Goal: Complete application form

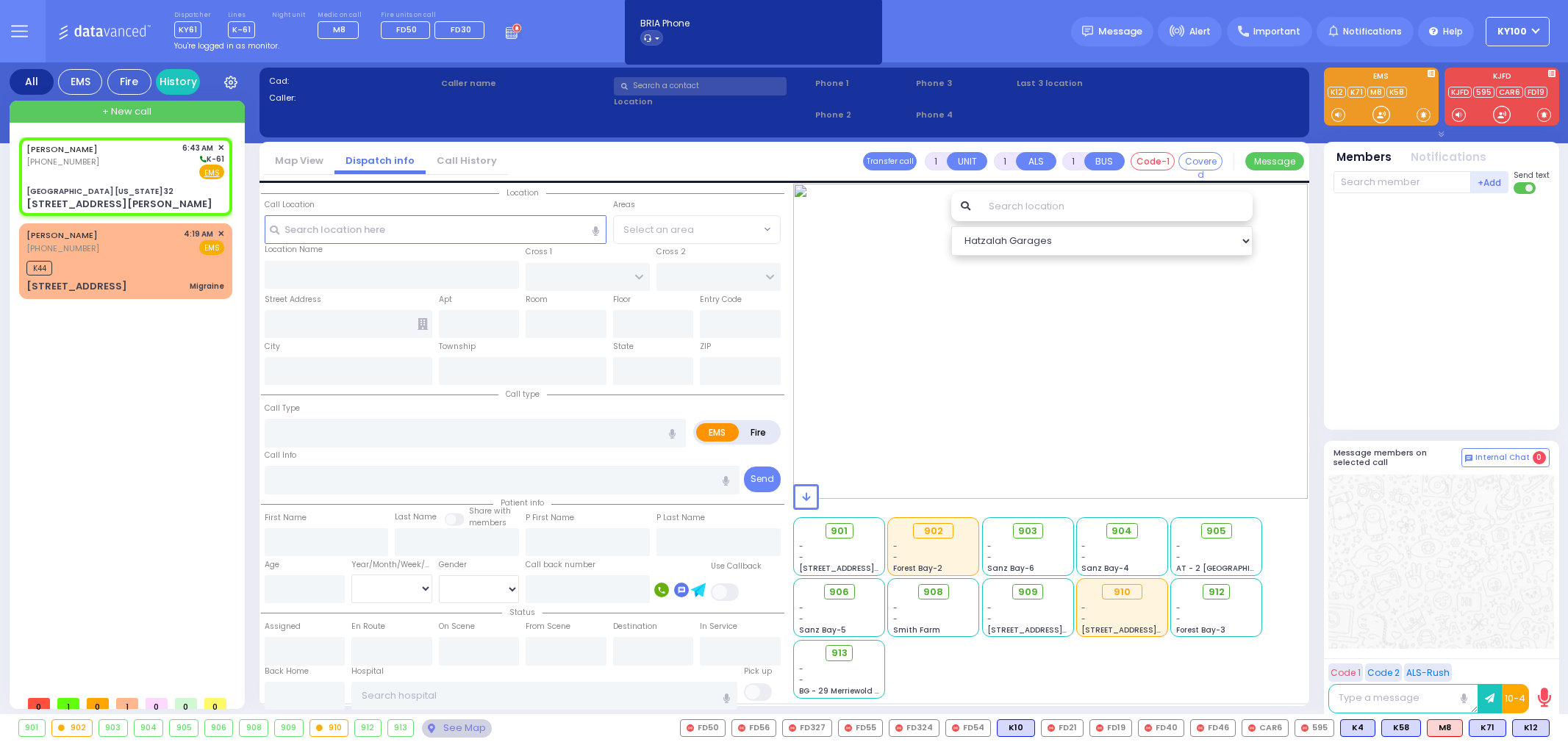
type input "2"
select select
radio input "true"
type input "21"
select select "Year"
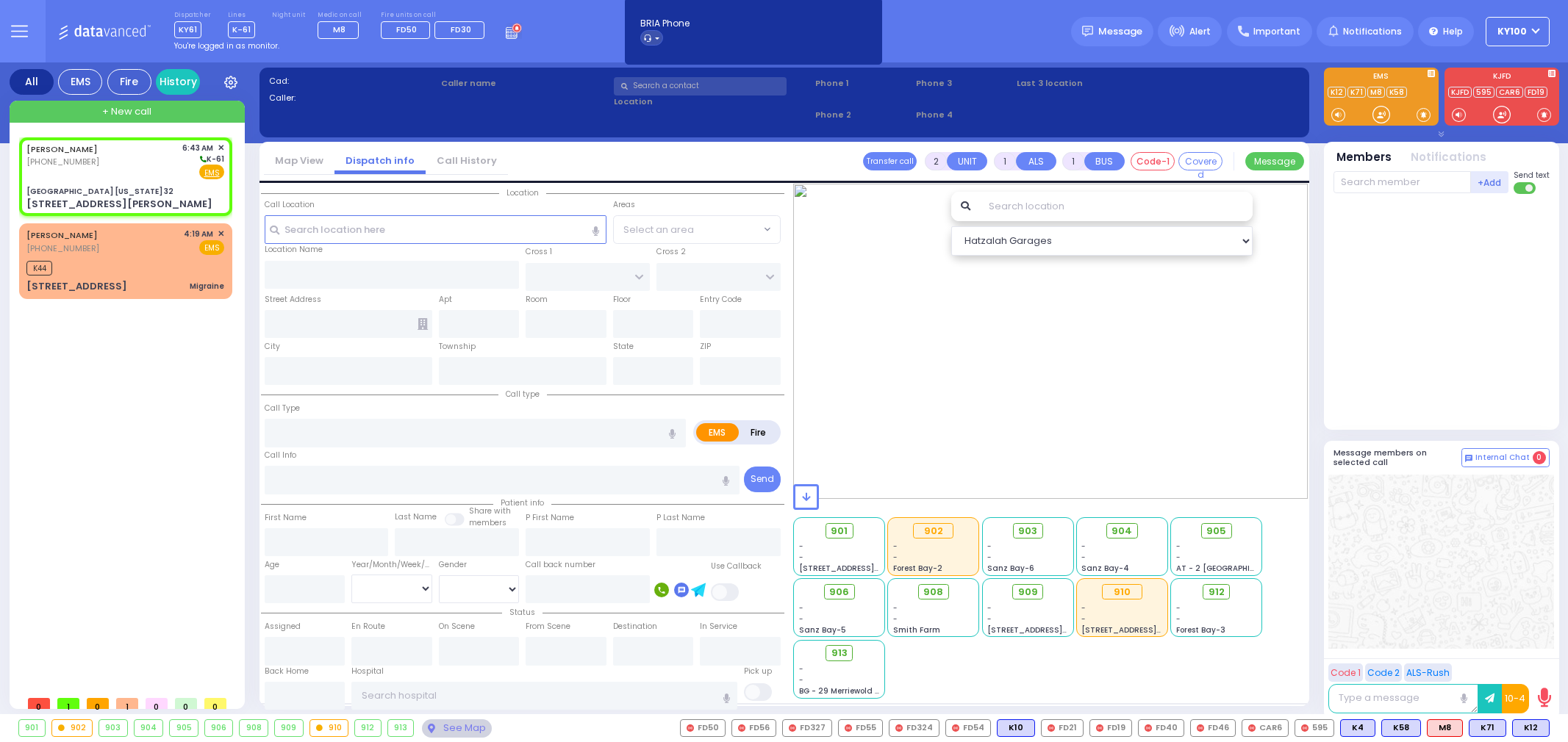
type input "06:43"
select select
radio input "true"
select select "Year"
select select "Hatzalah Garages"
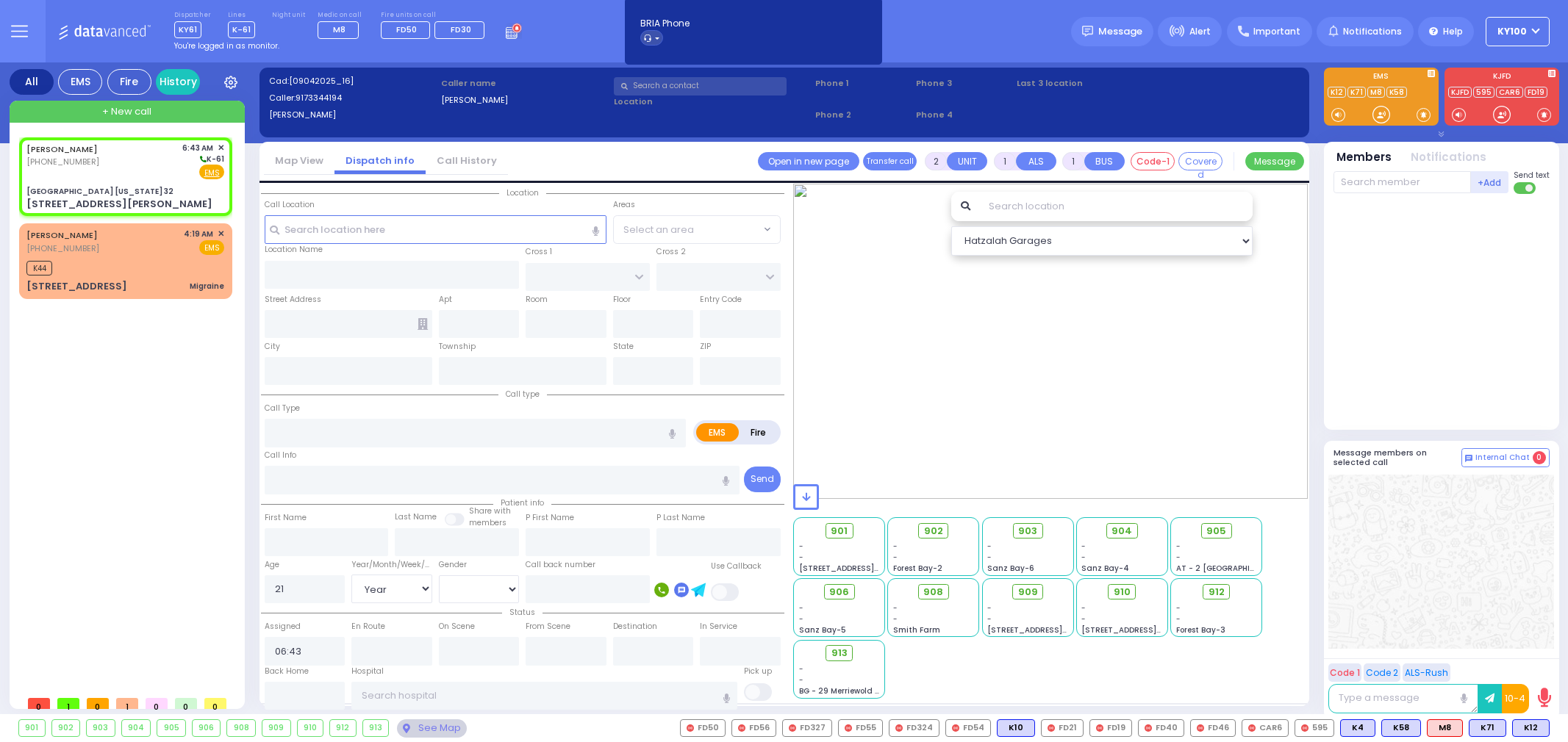
type input "[GEOGRAPHIC_DATA] [US_STATE] 32"
type input "CENTRE DR"
type input "AVERILL AVE"
type input "[STREET_ADDRESS][PERSON_NAME]"
type input "Woodbury"
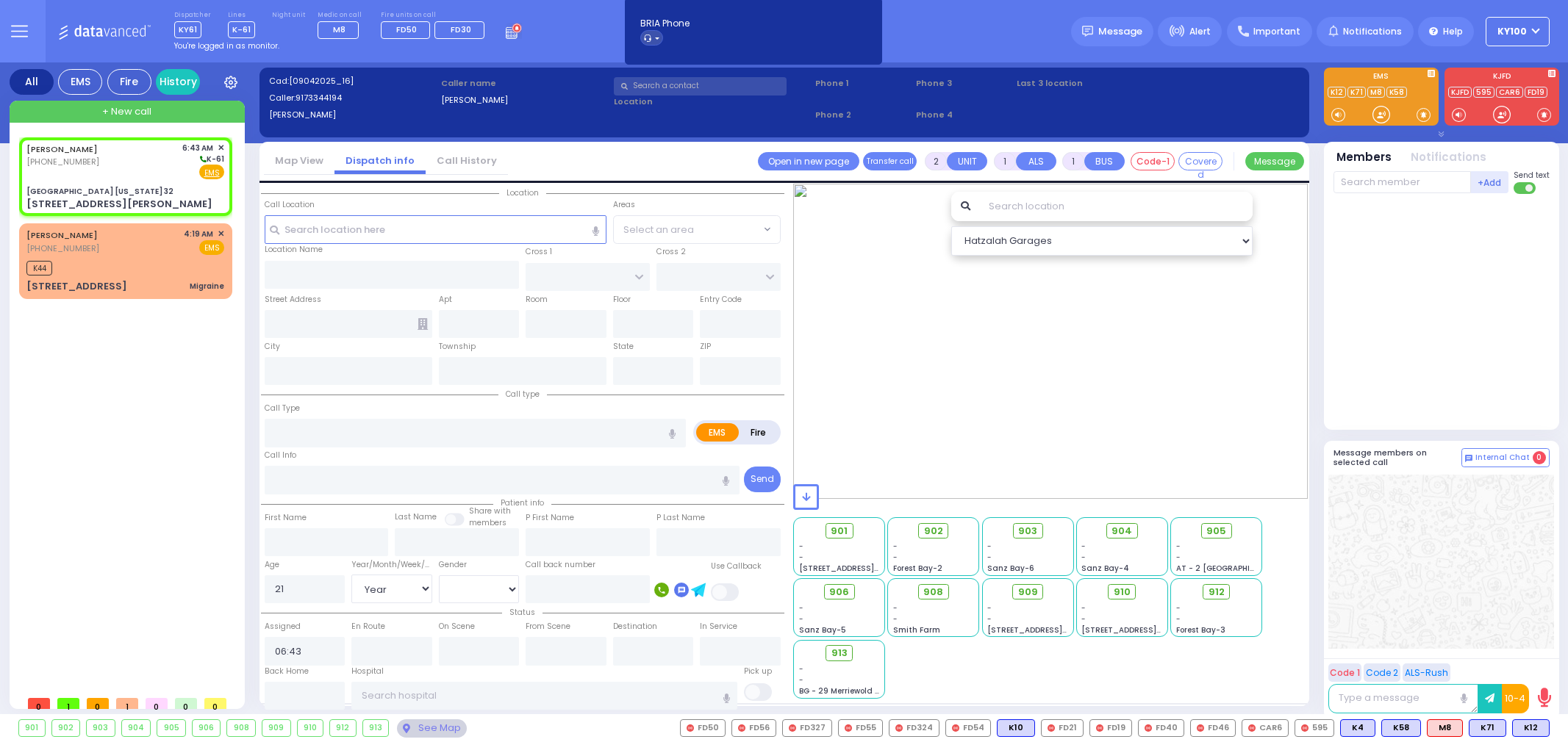
type input "[US_STATE]"
type input "10917"
select select
radio input "true"
select select "Year"
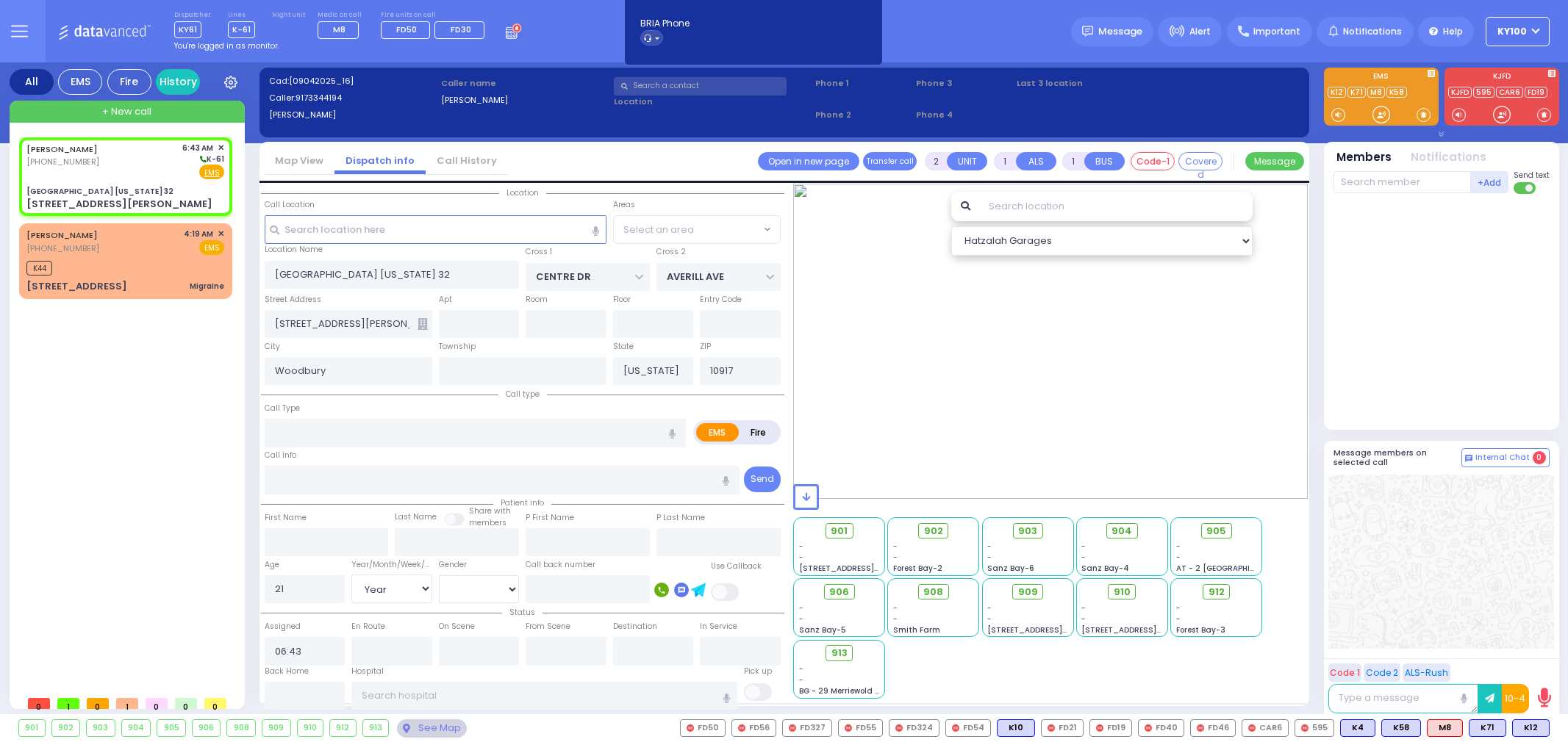
radio input "true"
select select "Year"
select select "All areas"
select select "Hatzalah Garages"
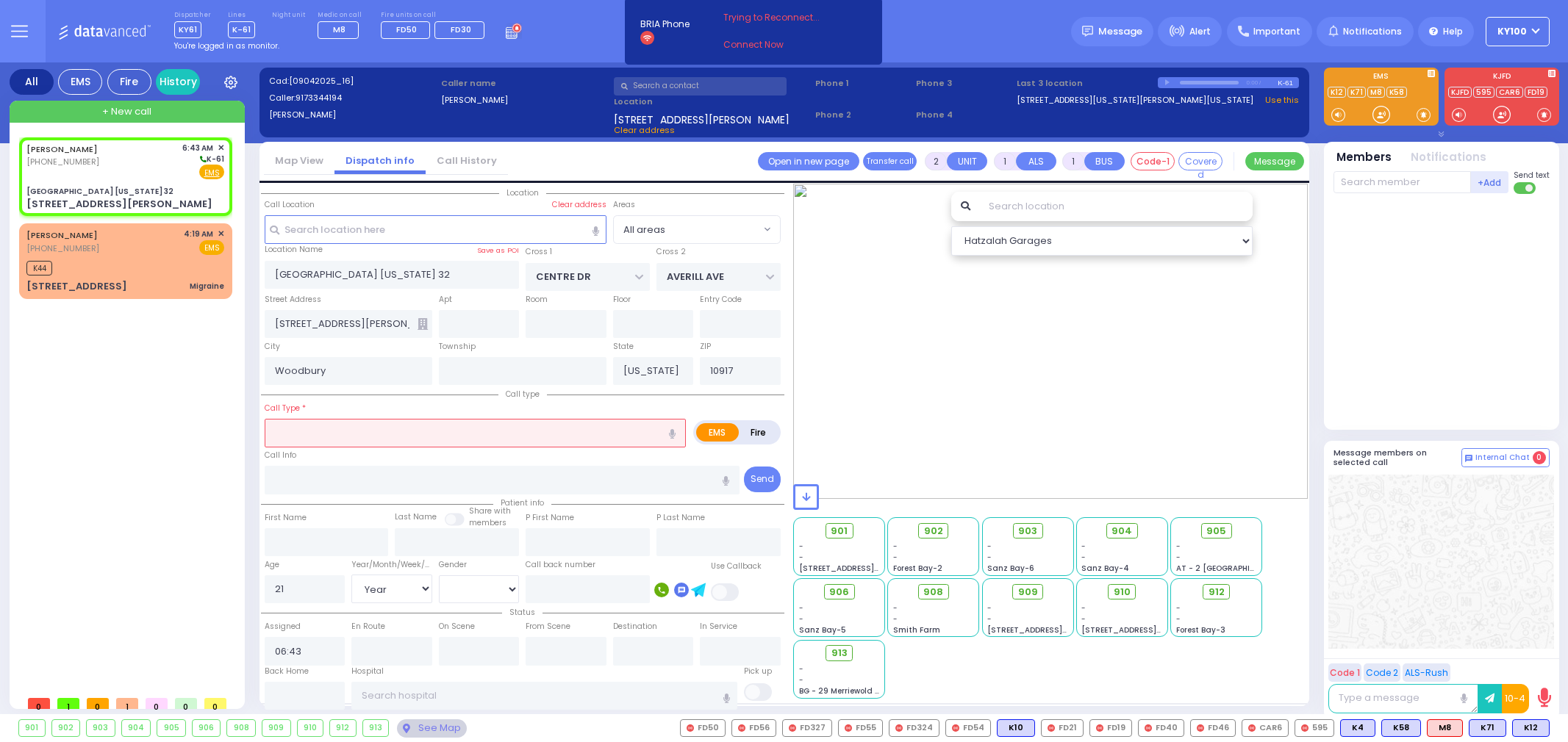
select select
radio input "true"
select select "Year"
select select "Hatzalah Garages"
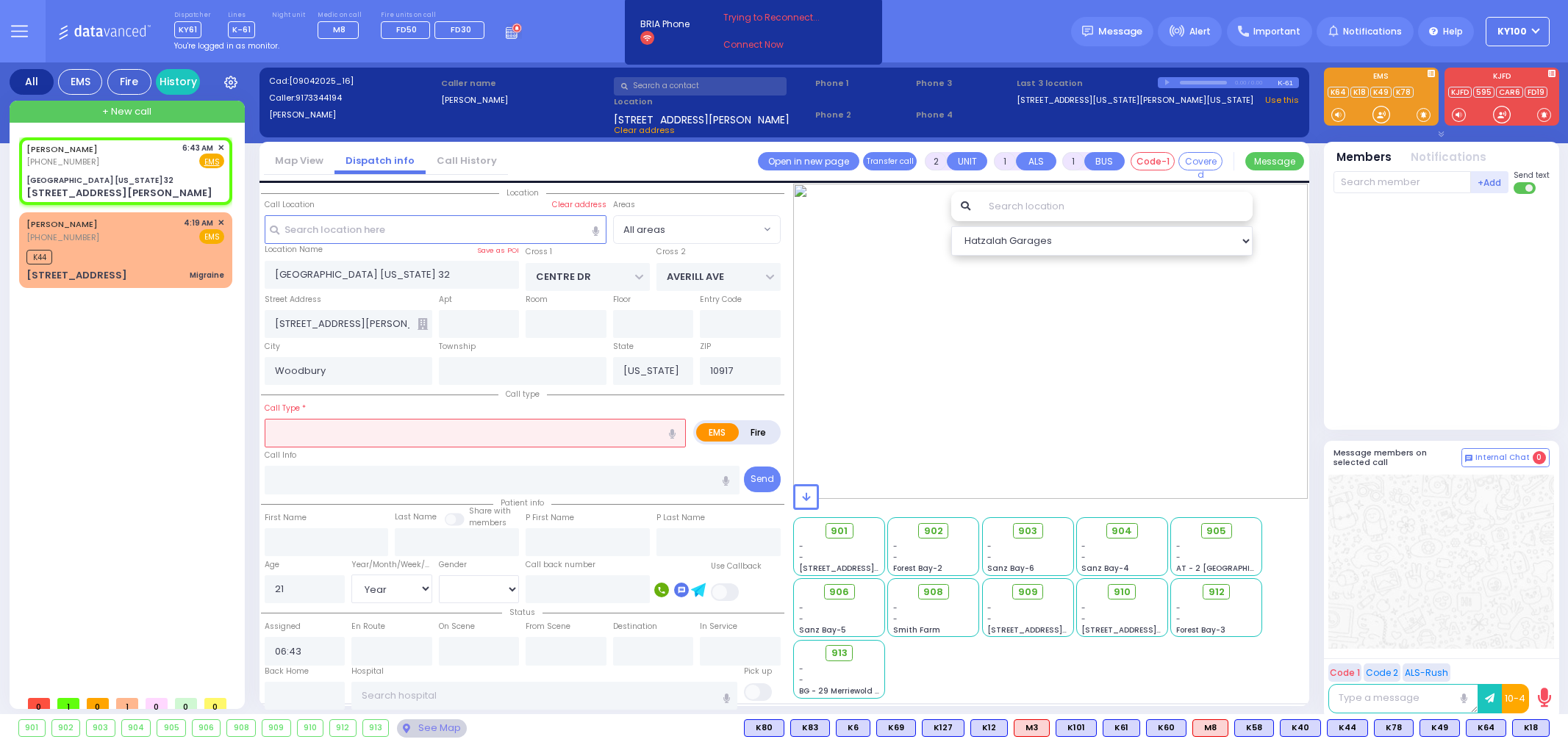
select select
type input "Pain"
radio input "true"
select select "Year"
select select "Hatzalah Garages"
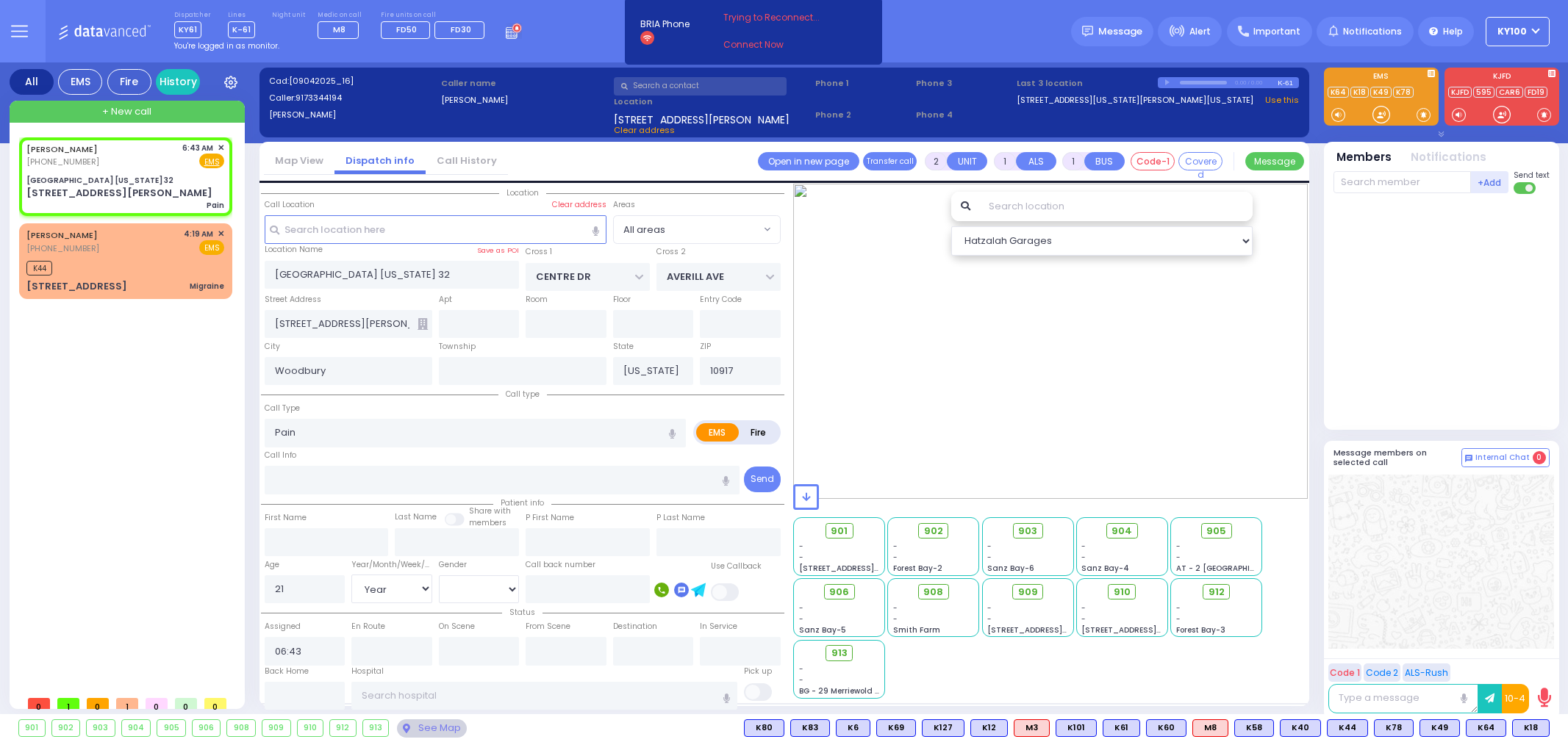
select select
radio input "true"
select select "Year"
select select "Hatzalah Garages"
select select
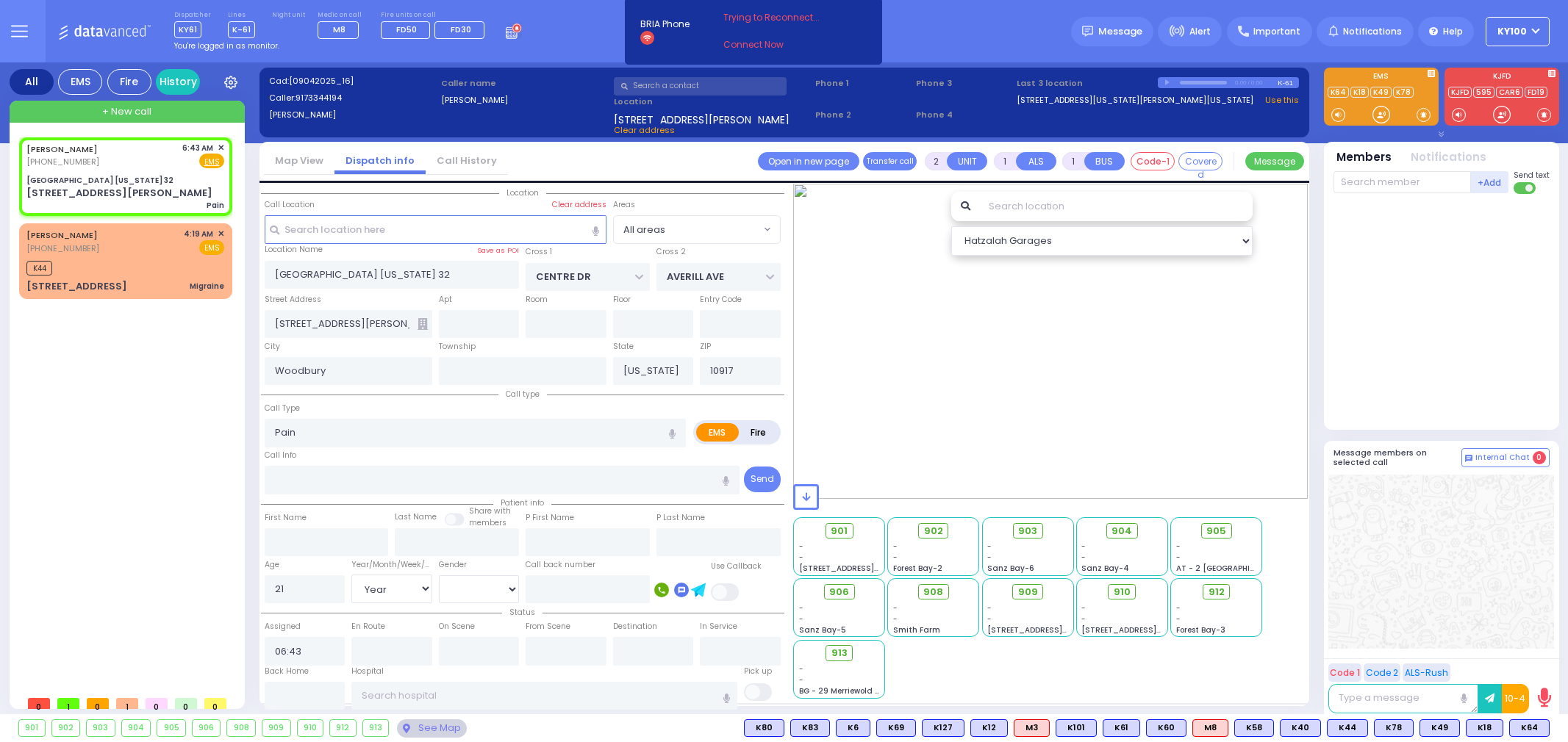
radio input "true"
select select "Year"
select select "[DEMOGRAPHIC_DATA]"
select select "Hatzalah Garages"
select select
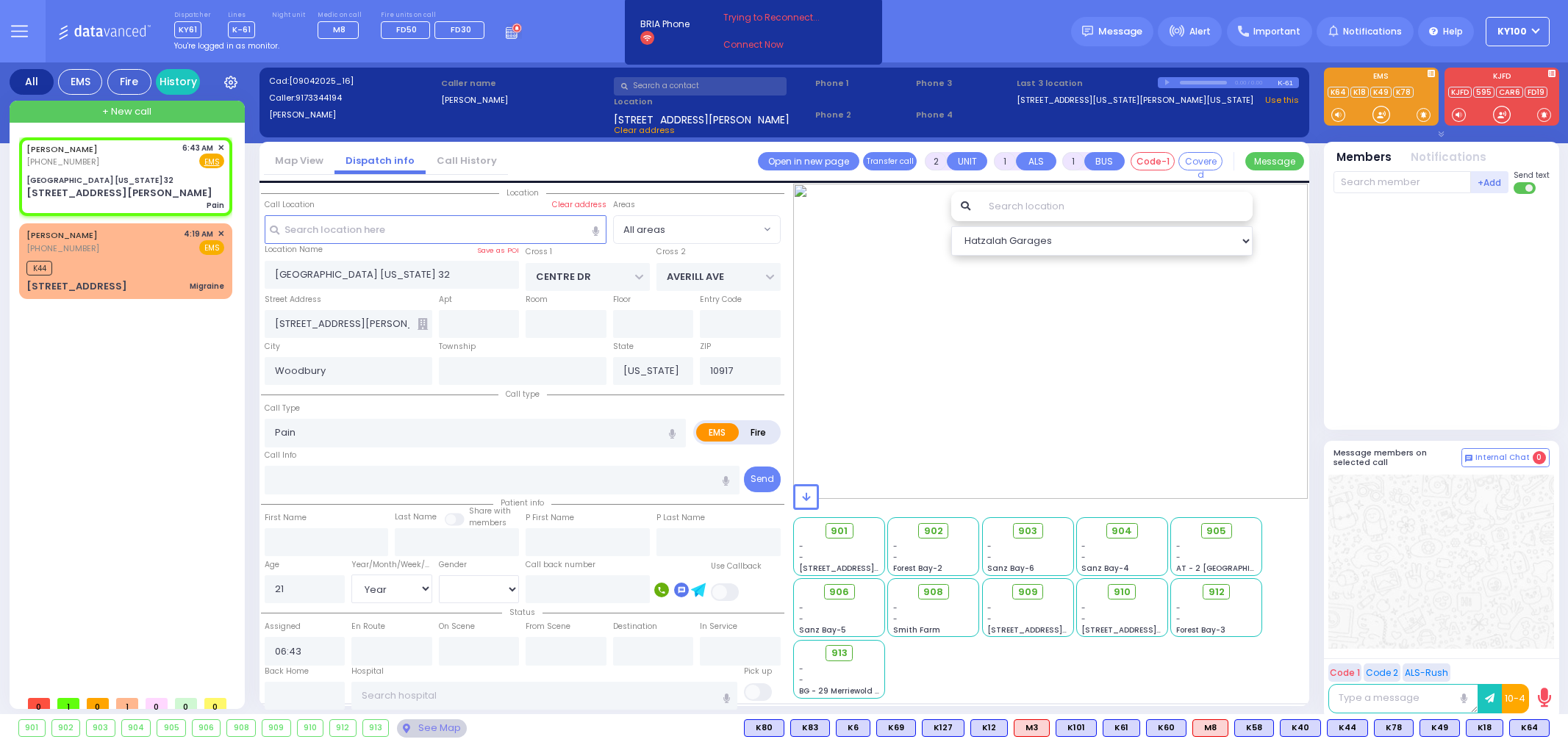
radio input "true"
select select "Year"
select select "[DEMOGRAPHIC_DATA]"
type input "06:48"
select select "Hatzalah Garages"
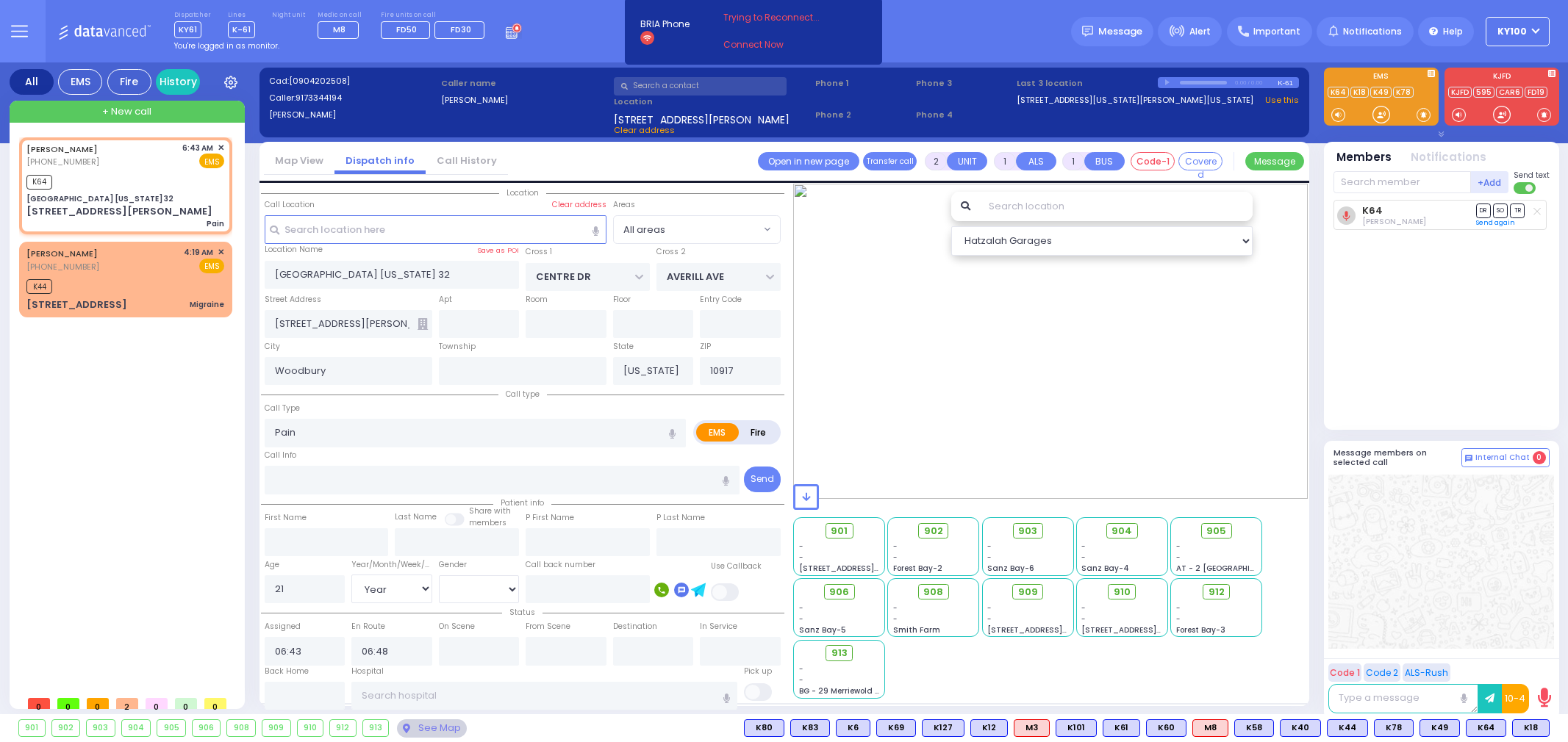
select select
radio input "true"
select select "Year"
select select "[DEMOGRAPHIC_DATA]"
type input "[US_STATE][GEOGRAPHIC_DATA]- [GEOGRAPHIC_DATA]"
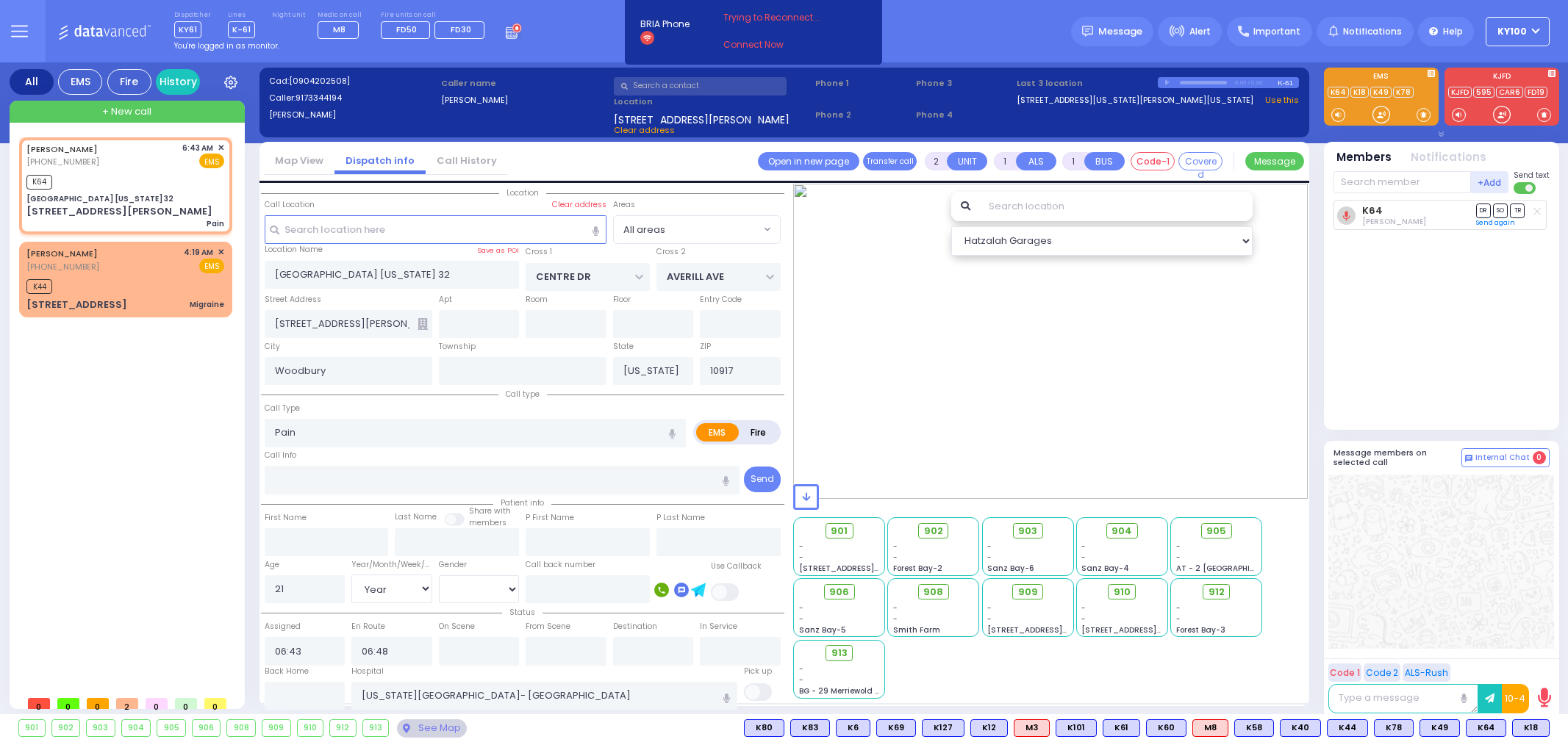
select select "Hatzalah Garages"
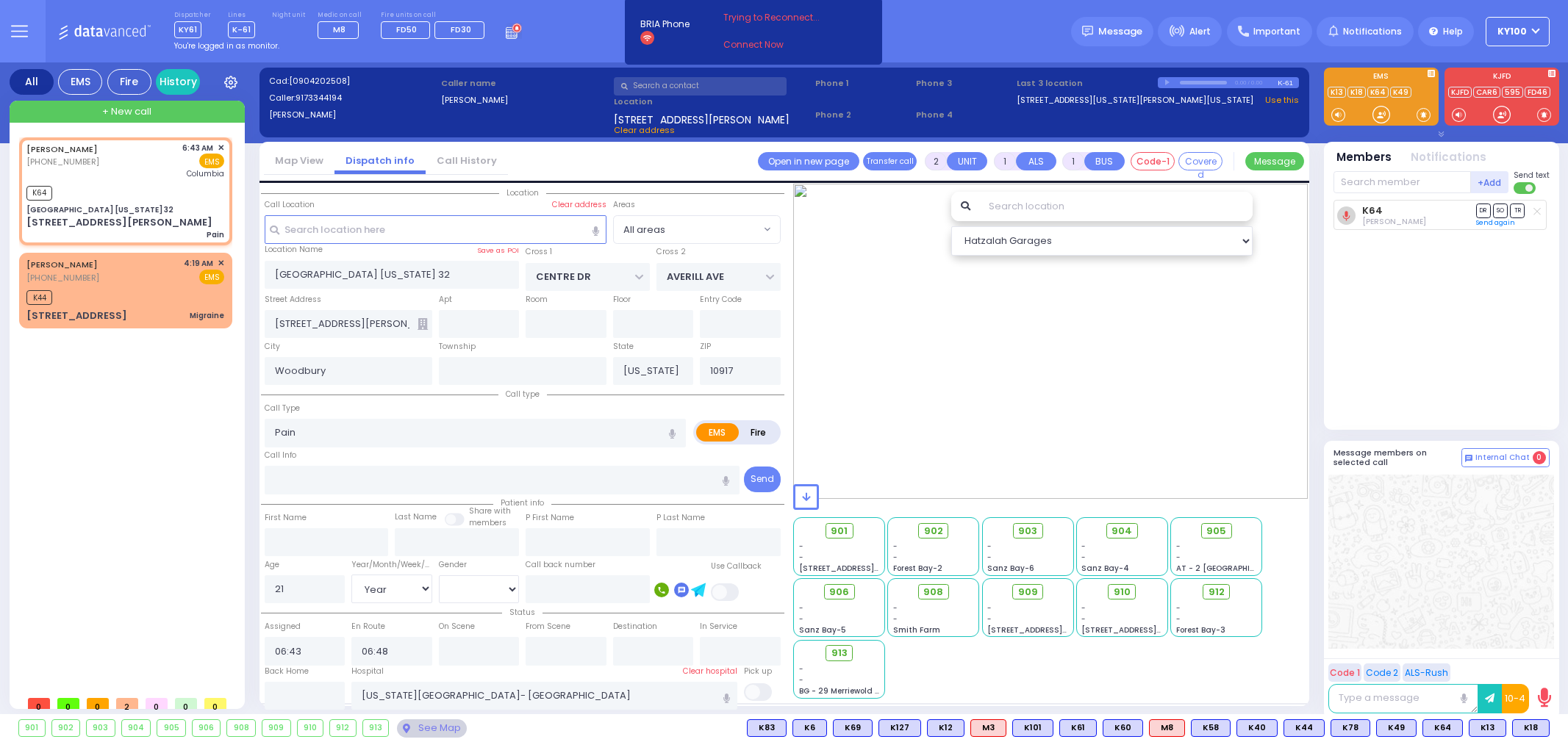
select select
radio input "true"
select select "Year"
select select "[DEMOGRAPHIC_DATA]"
select select "Hatzalah Garages"
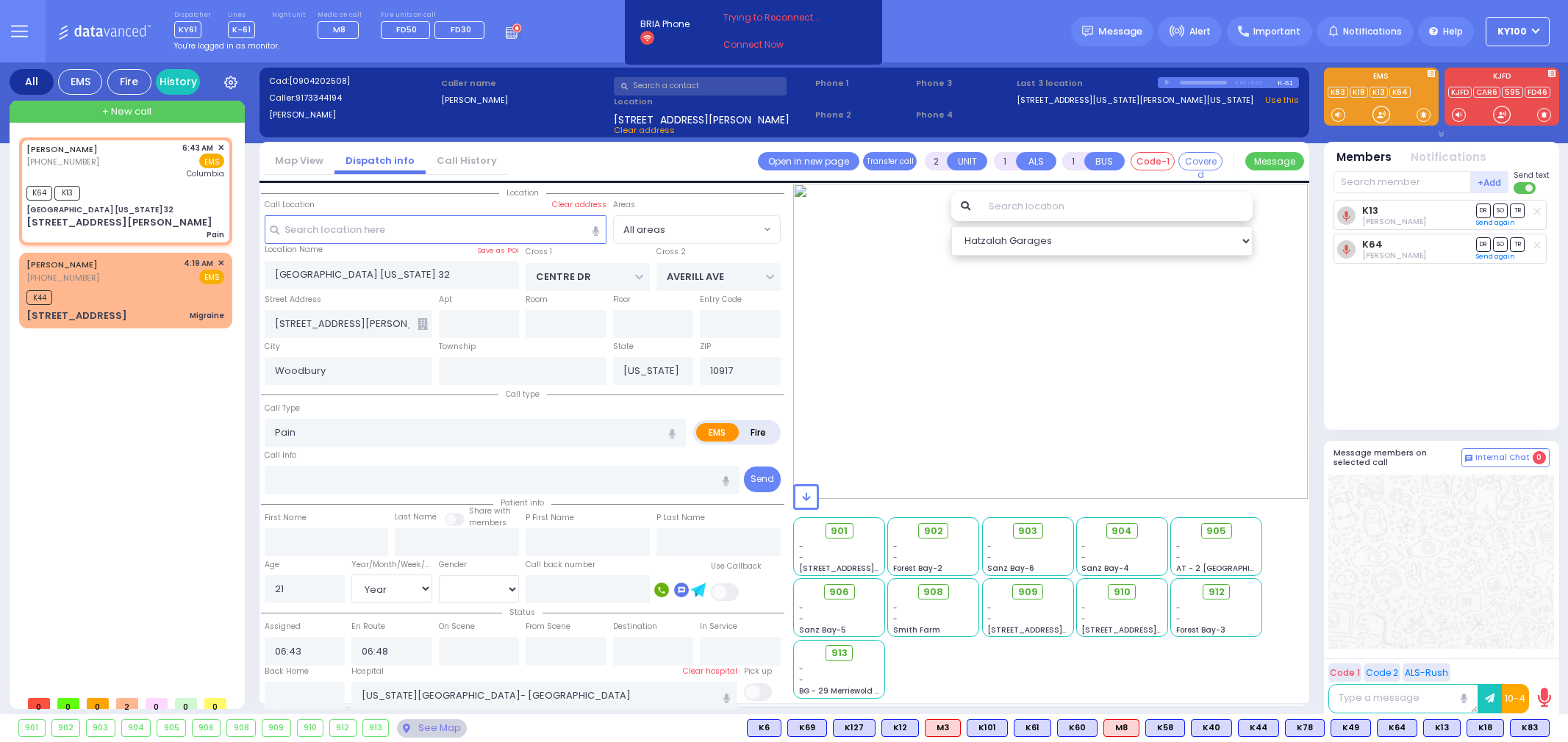
select select
radio input "true"
select select "Year"
select select "[DEMOGRAPHIC_DATA]"
select select "Hatzalah Garages"
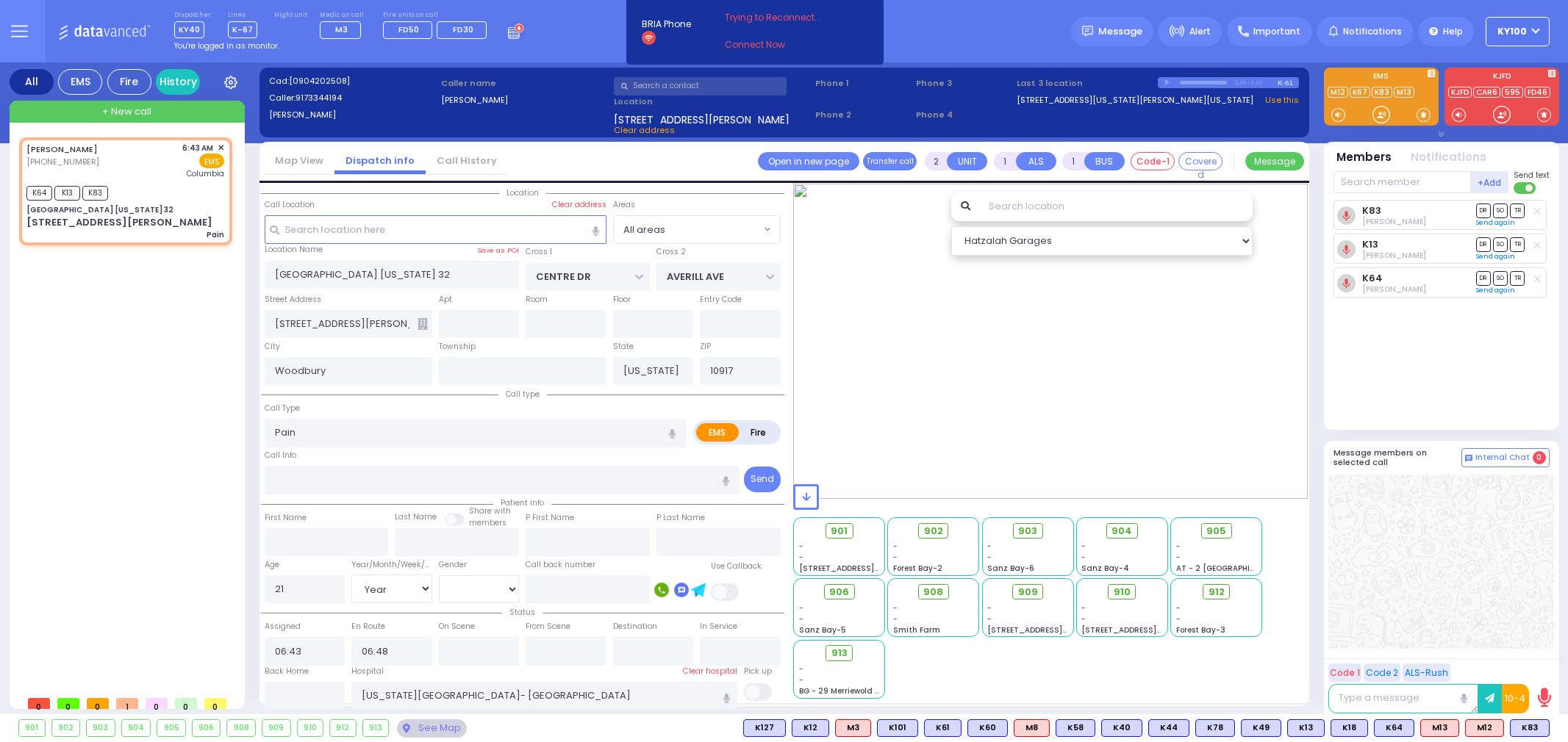
select select
radio input "true"
select select "Year"
select select "[DEMOGRAPHIC_DATA]"
select select "Hatzalah Garages"
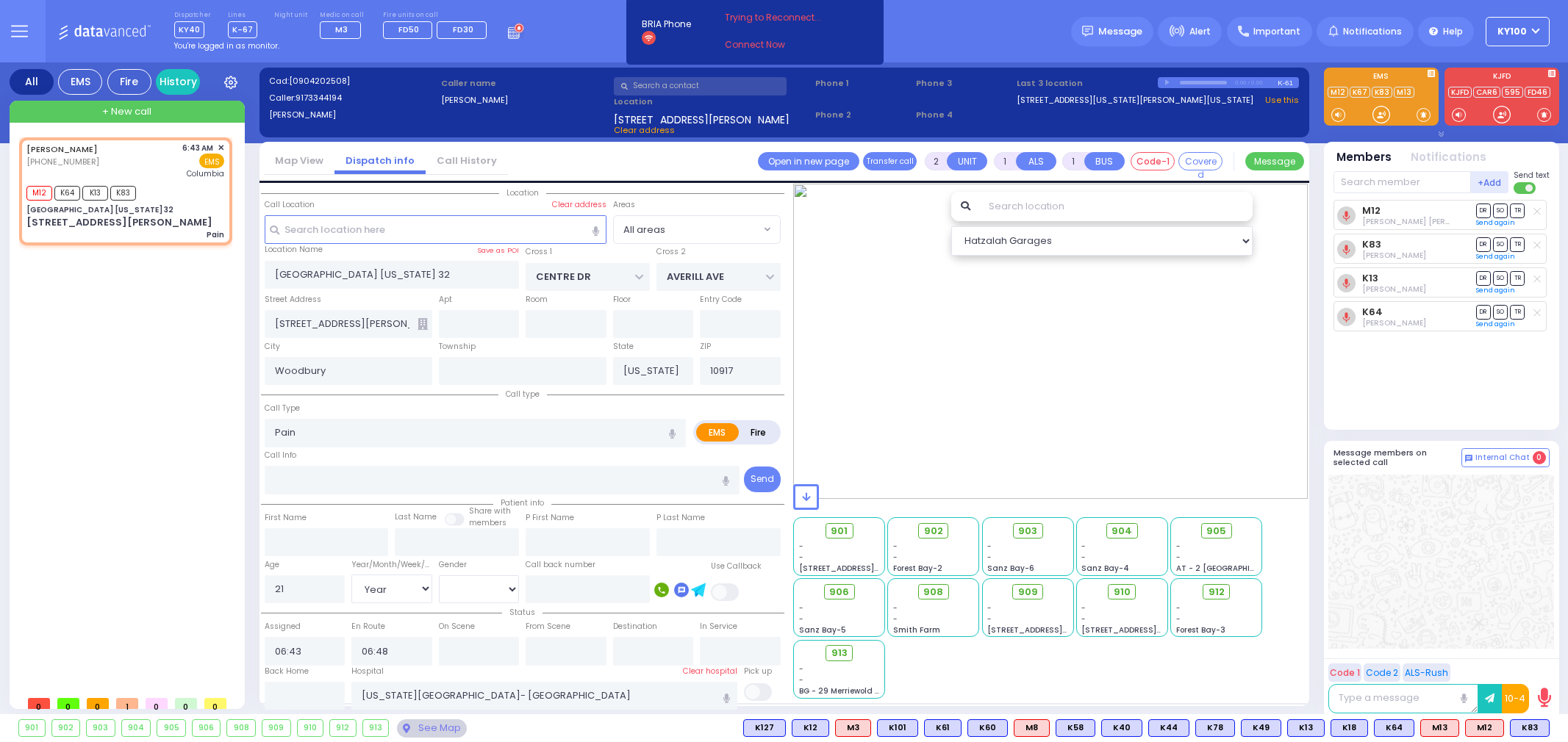
type input "6"
select select
radio input "true"
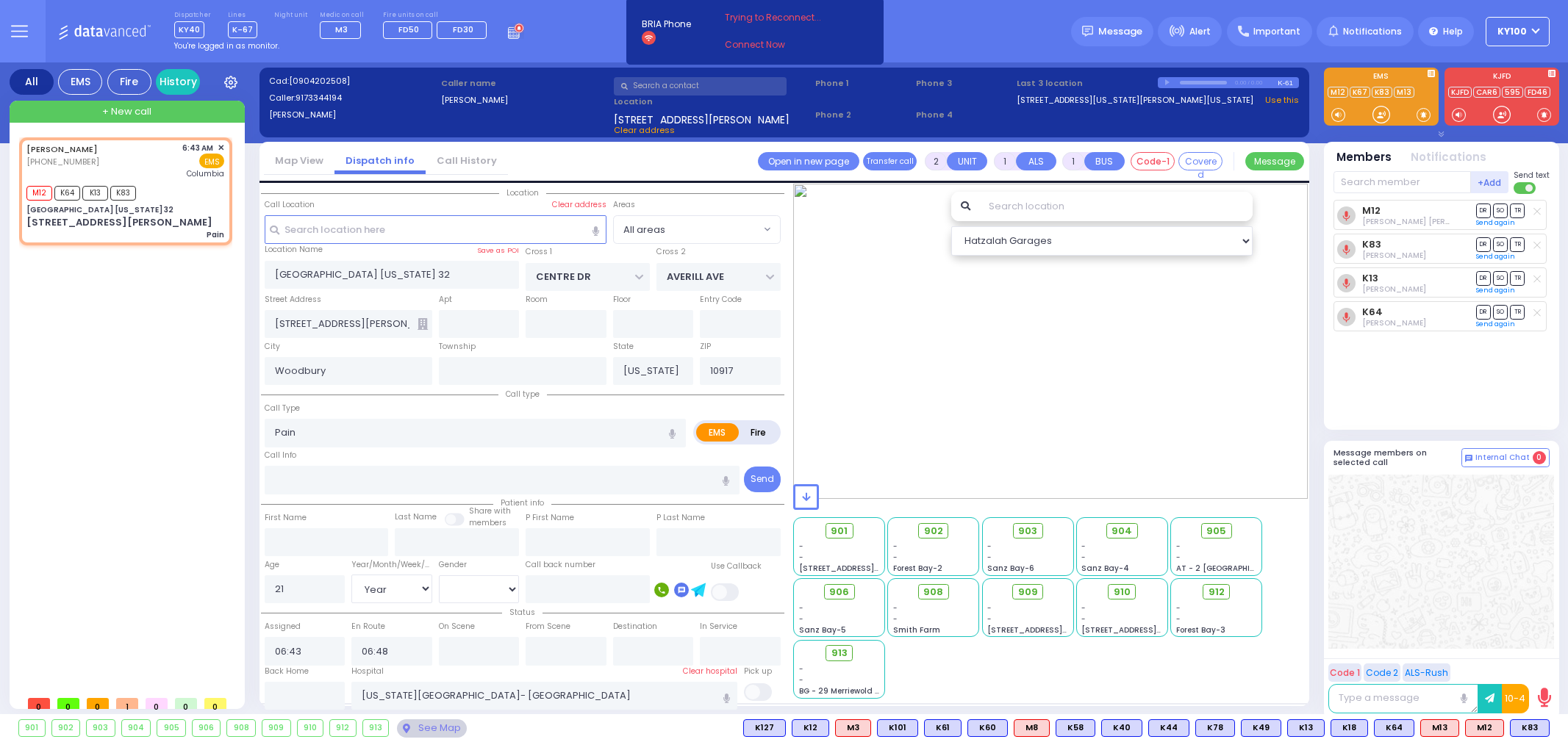
type input "Unknown"
select select "Year"
select select "[DEMOGRAPHIC_DATA]"
select select "Hatzalah Garages"
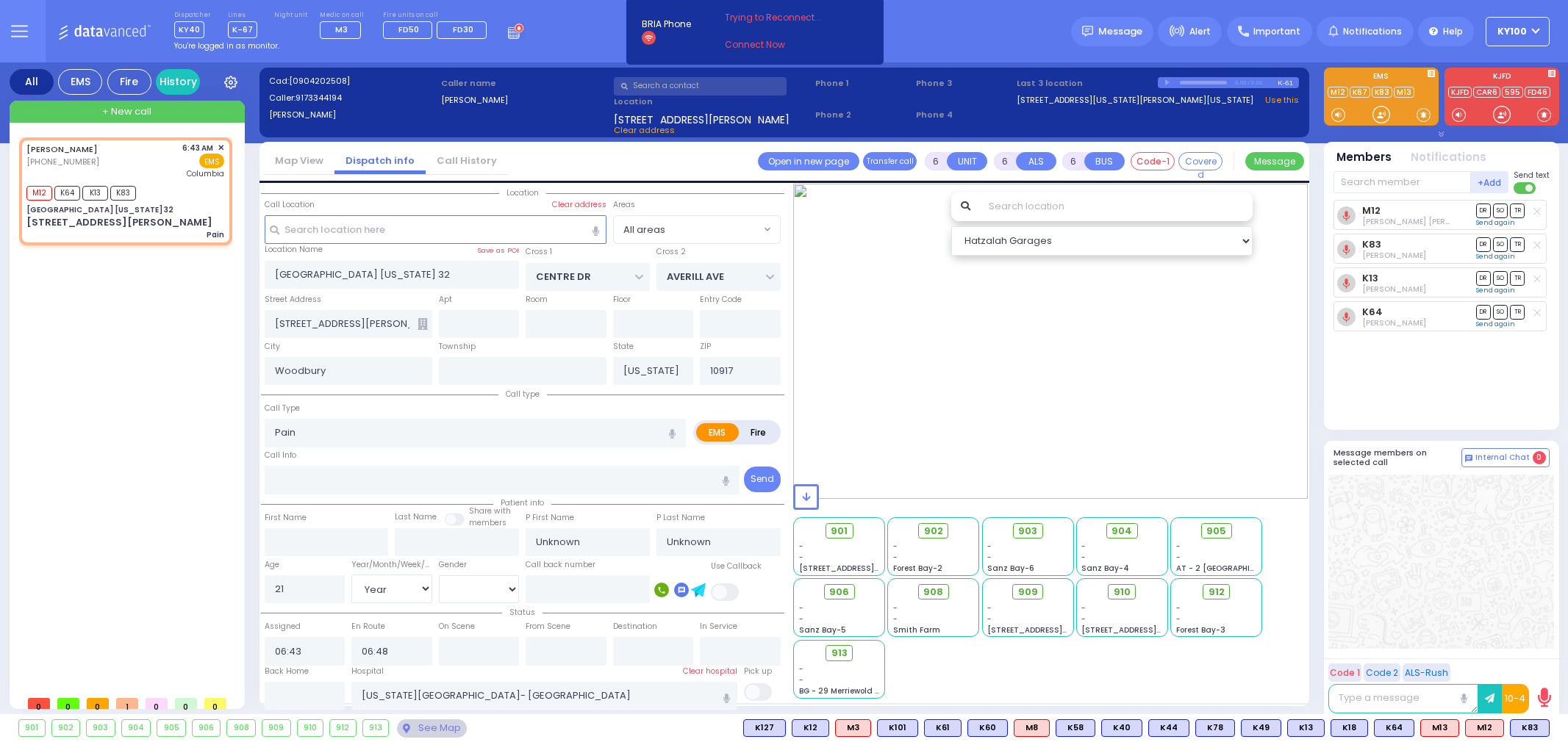
select select
radio input "true"
type input "[PERSON_NAME]"
select select "Year"
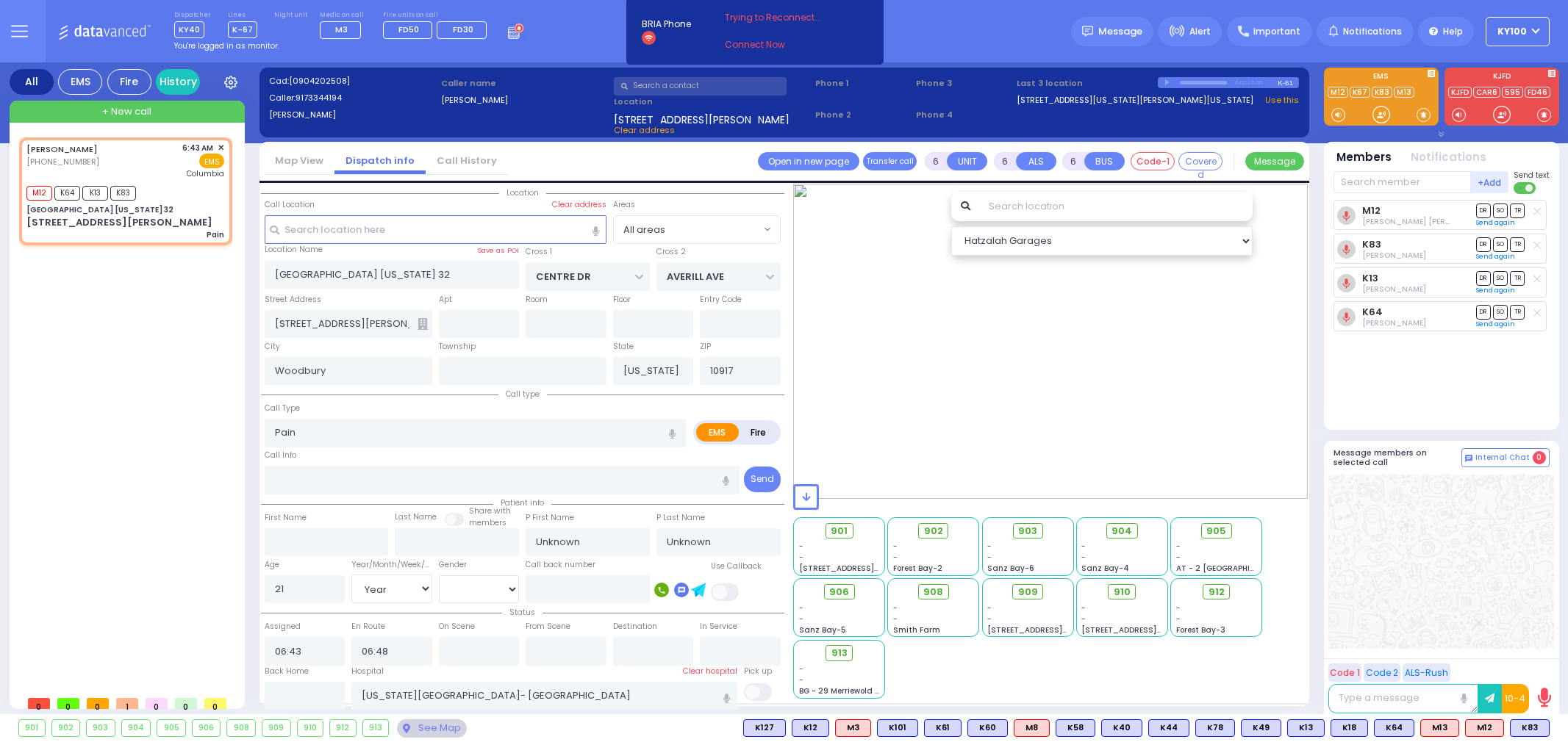
select select "[DEMOGRAPHIC_DATA]"
radio input "true"
select select "Year"
select select "[DEMOGRAPHIC_DATA]"
radio input "true"
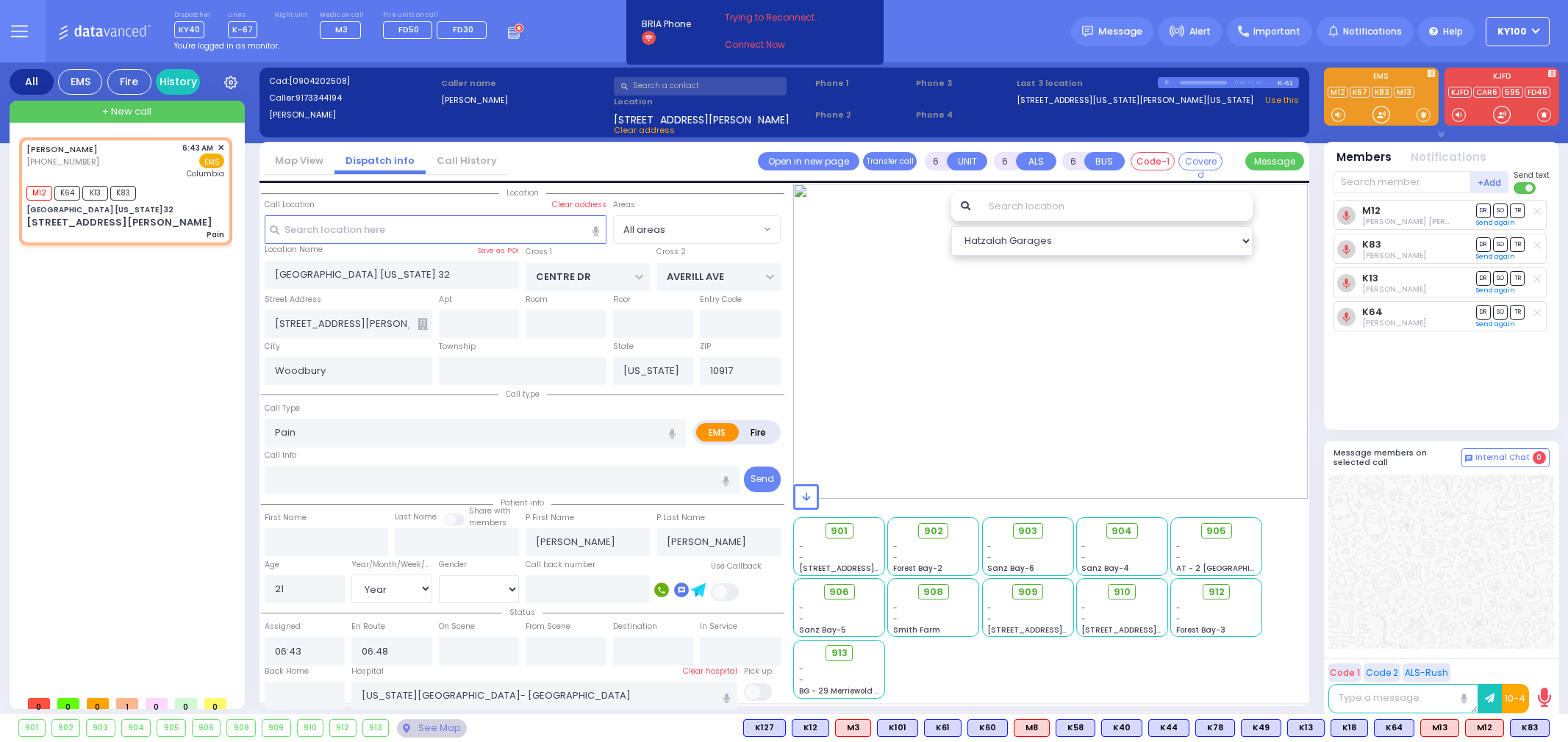
select select "Year"
select select "[DEMOGRAPHIC_DATA]"
select select "All areas"
select select "Hatzalah Garages"
select select
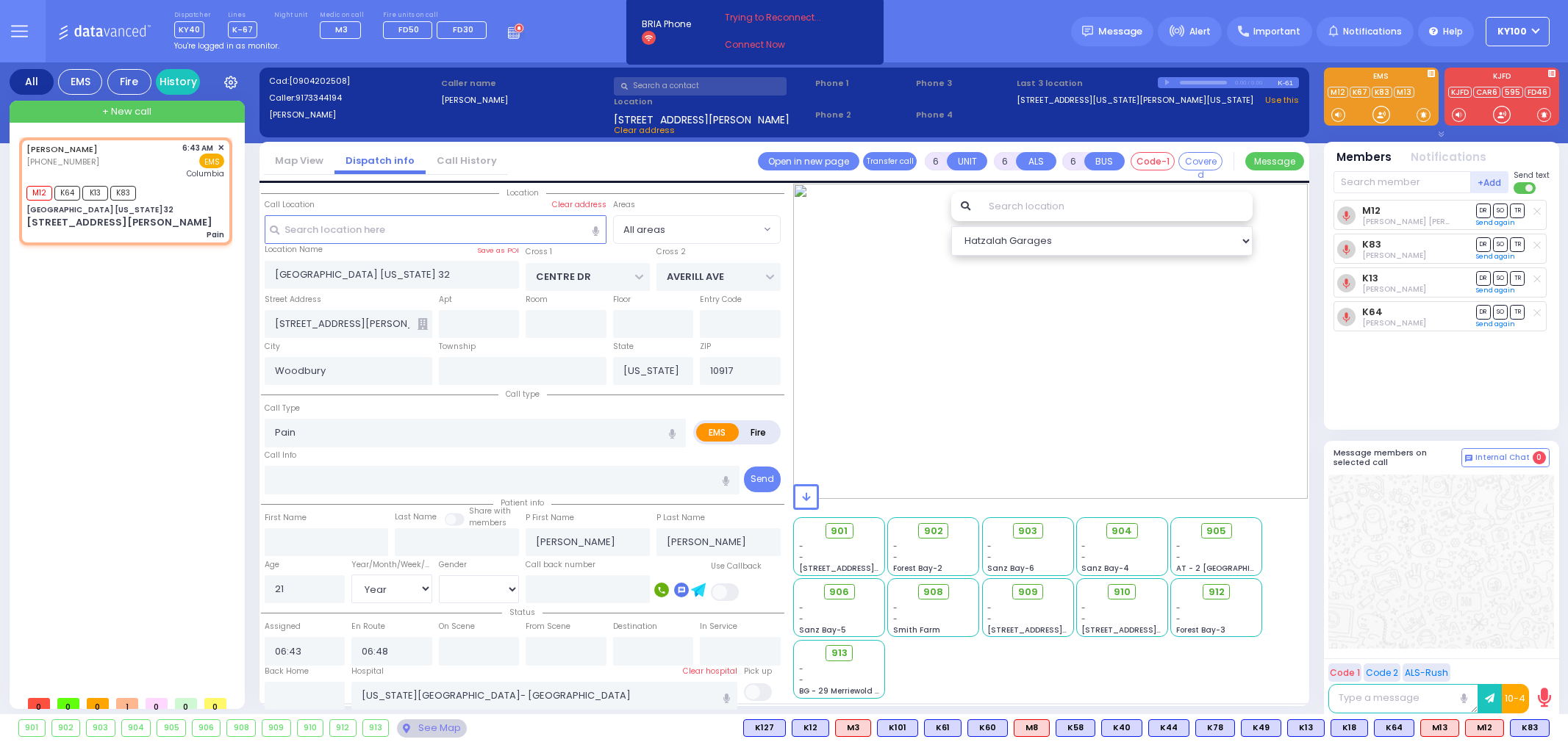
radio input "true"
select select "Year"
select select "[DEMOGRAPHIC_DATA]"
radio input "true"
select select "Year"
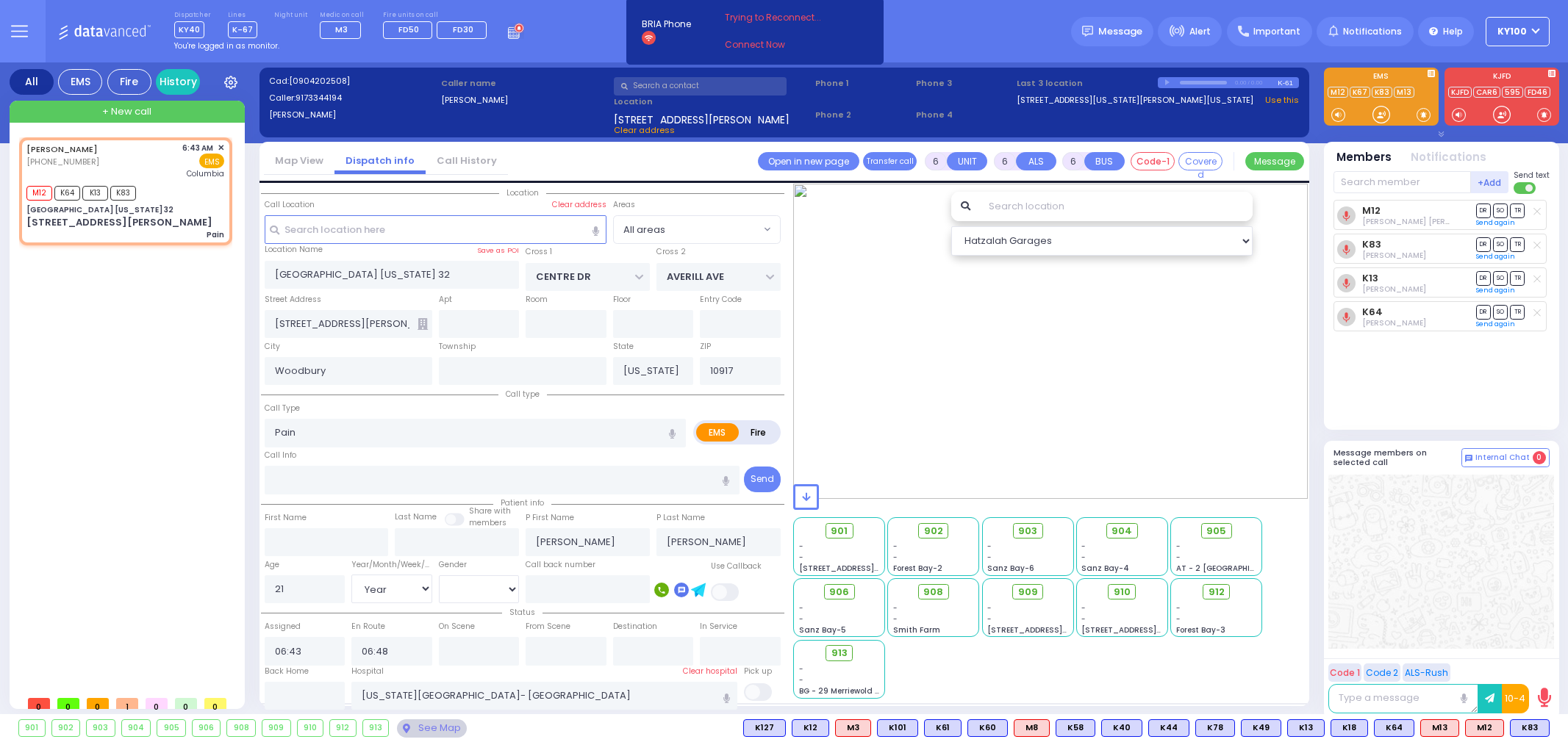
select select "[DEMOGRAPHIC_DATA]"
